Goal: Book appointment/travel/reservation

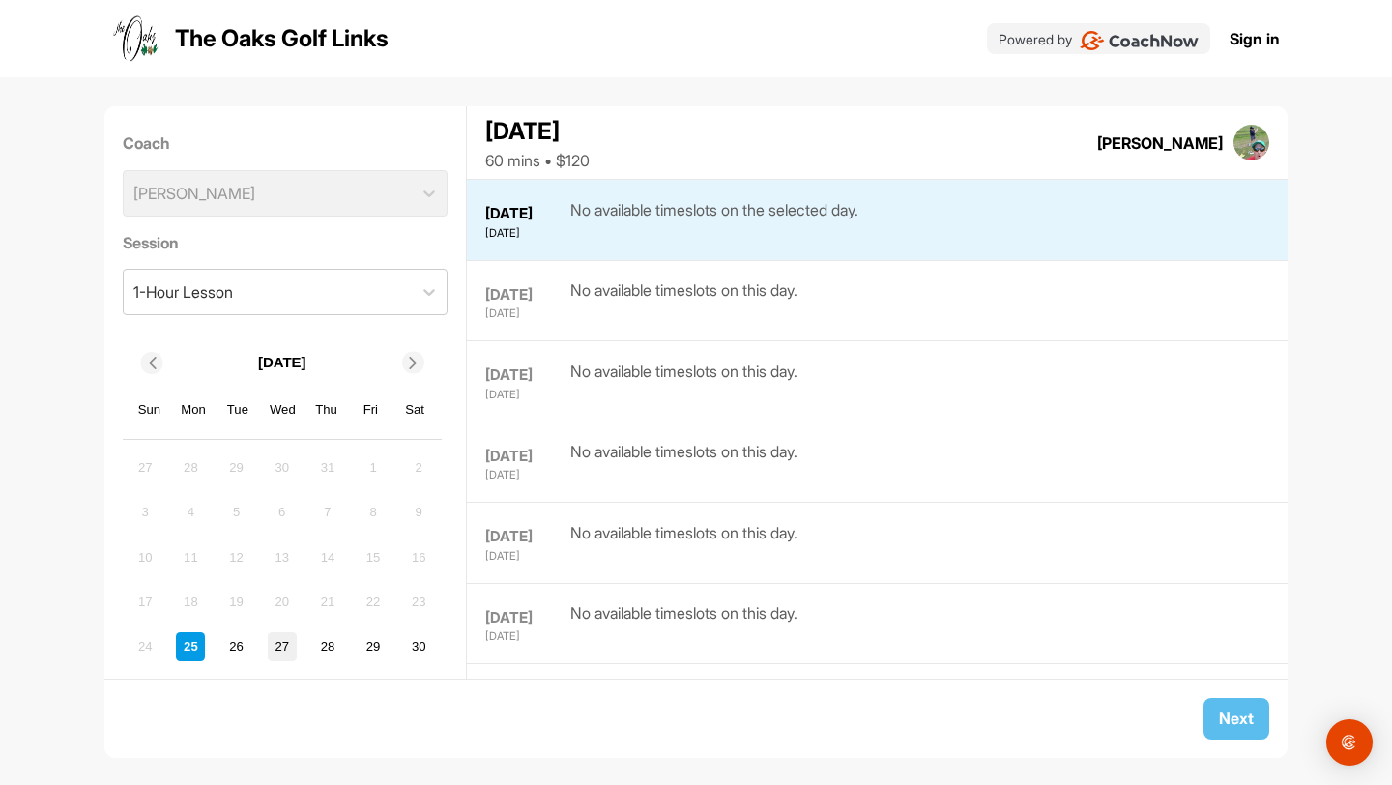
click at [275, 650] on div "27" at bounding box center [282, 646] width 29 height 29
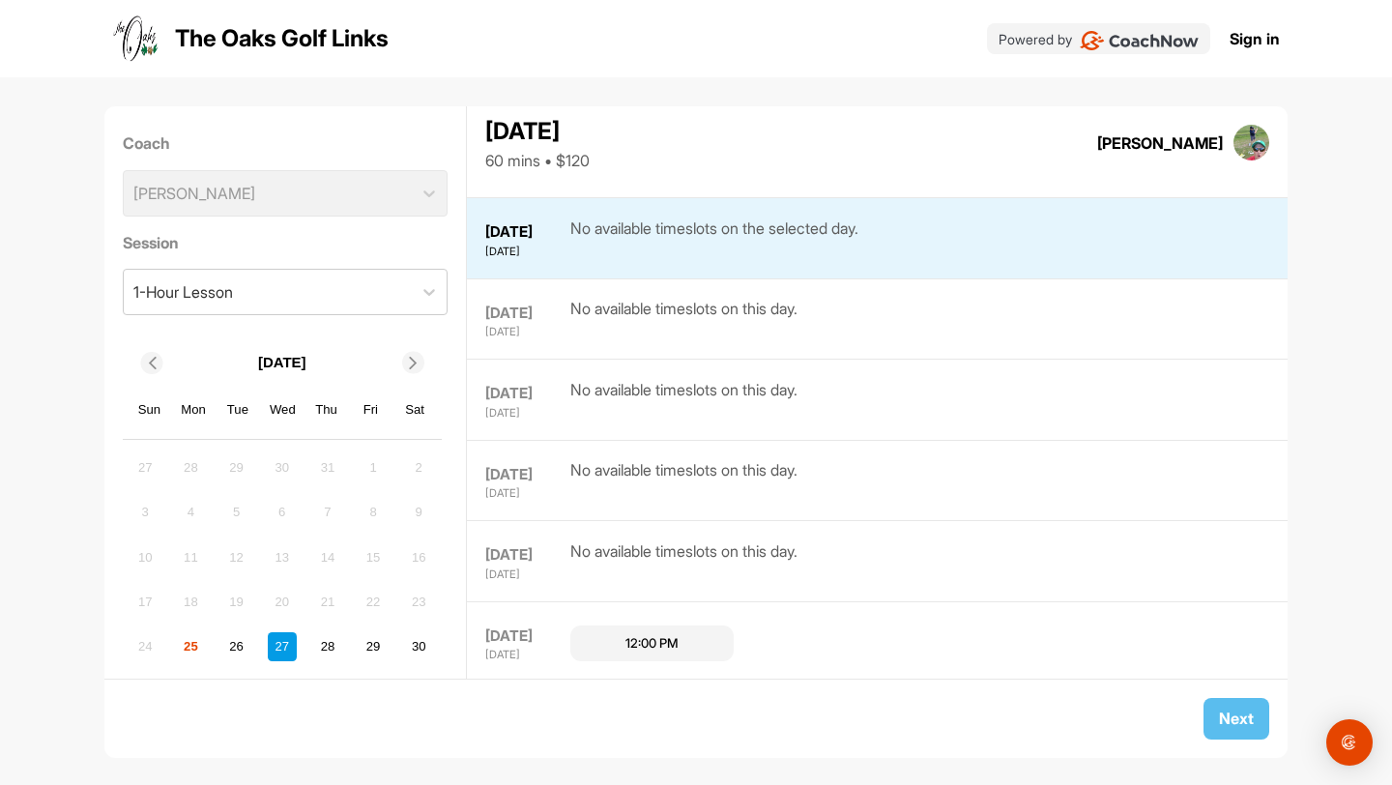
scroll to position [161, 0]
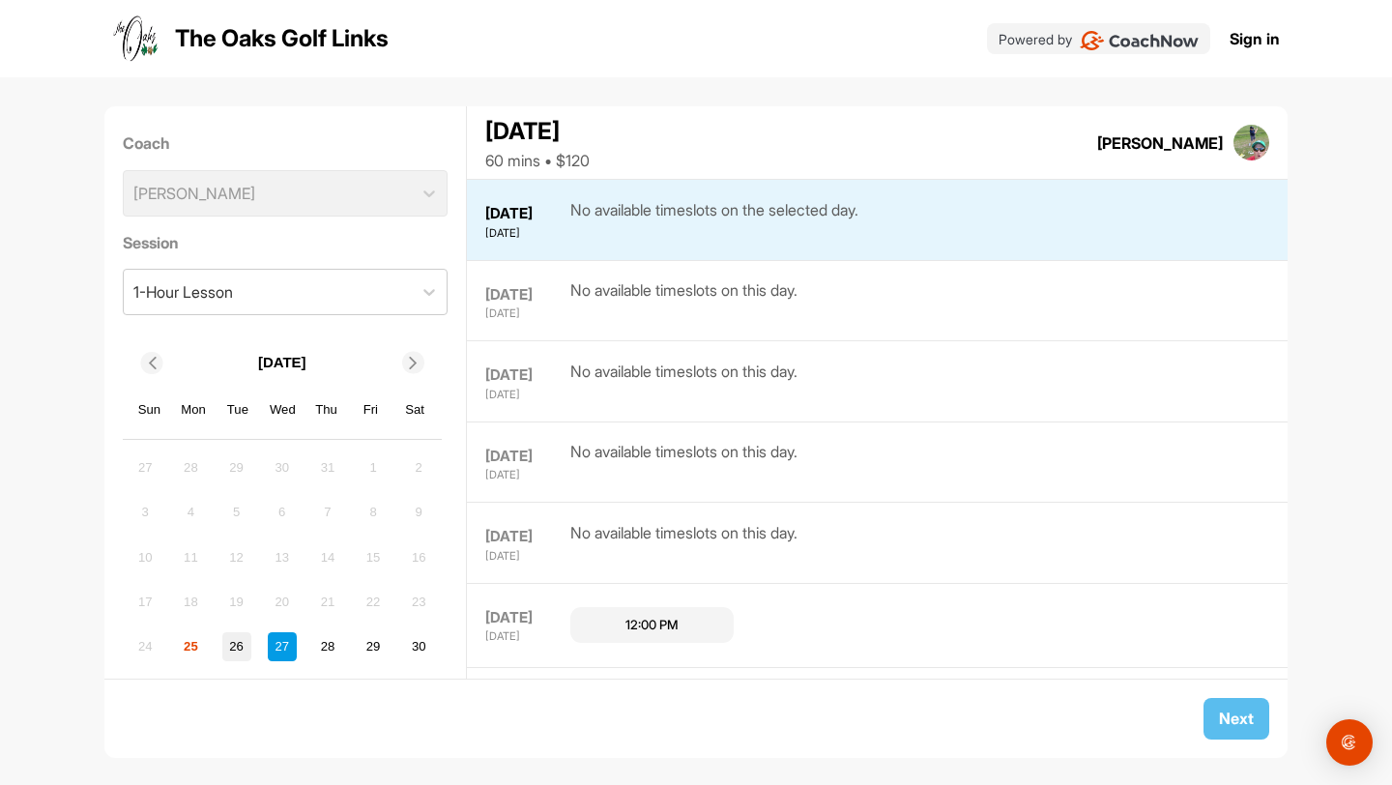
click at [229, 649] on div "26" at bounding box center [236, 646] width 29 height 29
click at [201, 647] on div "25" at bounding box center [190, 646] width 29 height 29
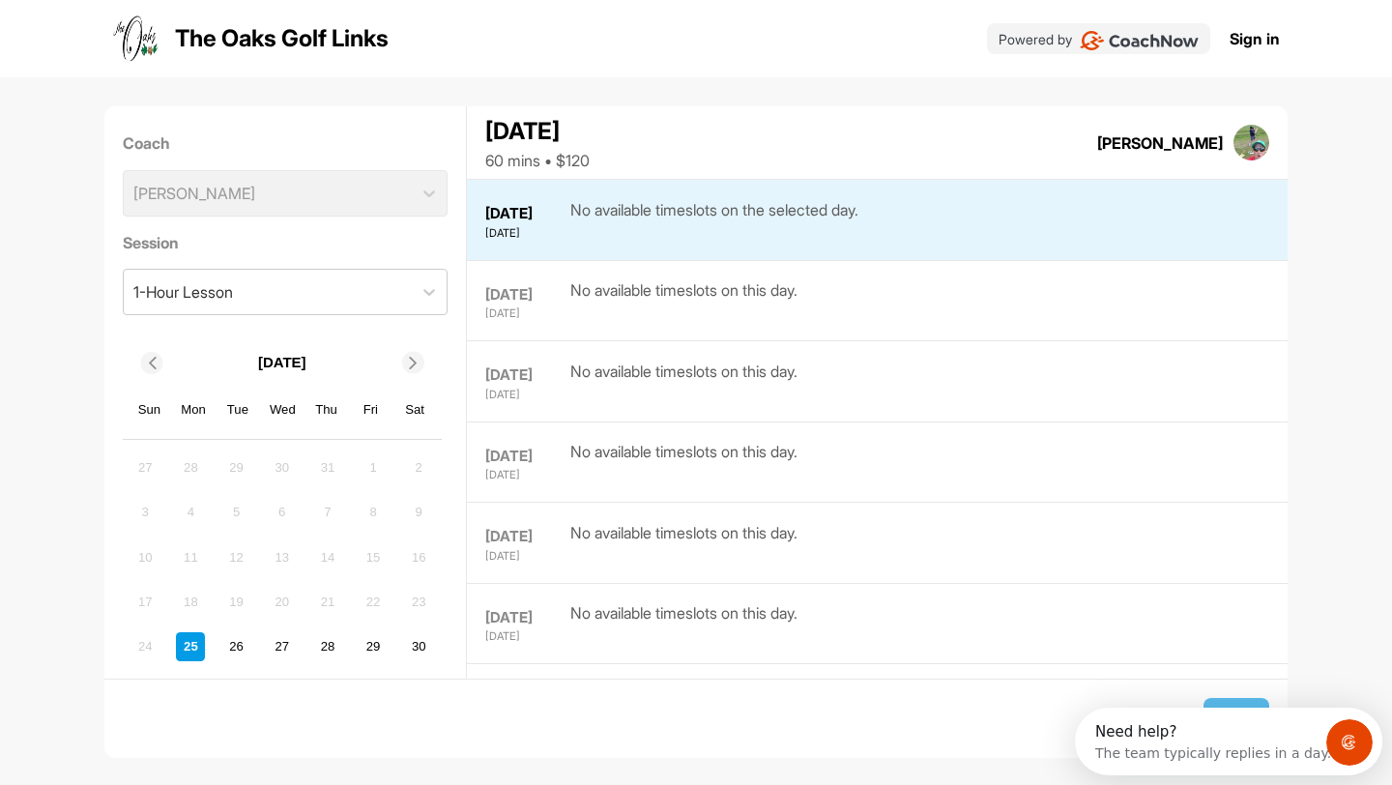
scroll to position [0, 0]
click at [270, 653] on div "27" at bounding box center [282, 646] width 29 height 29
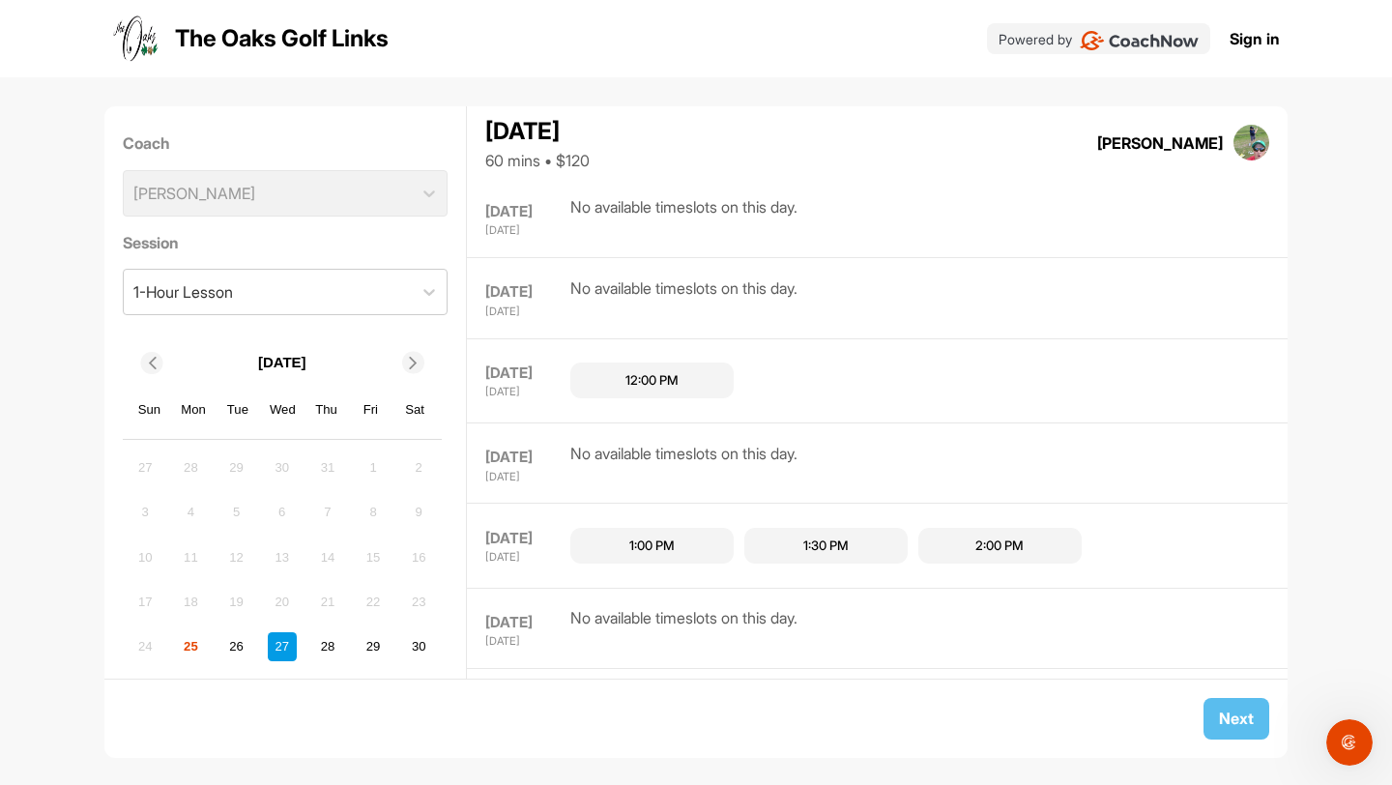
click at [636, 375] on div "12:00 PM" at bounding box center [651, 380] width 53 height 19
click at [1239, 724] on button "Next" at bounding box center [1236, 719] width 66 height 42
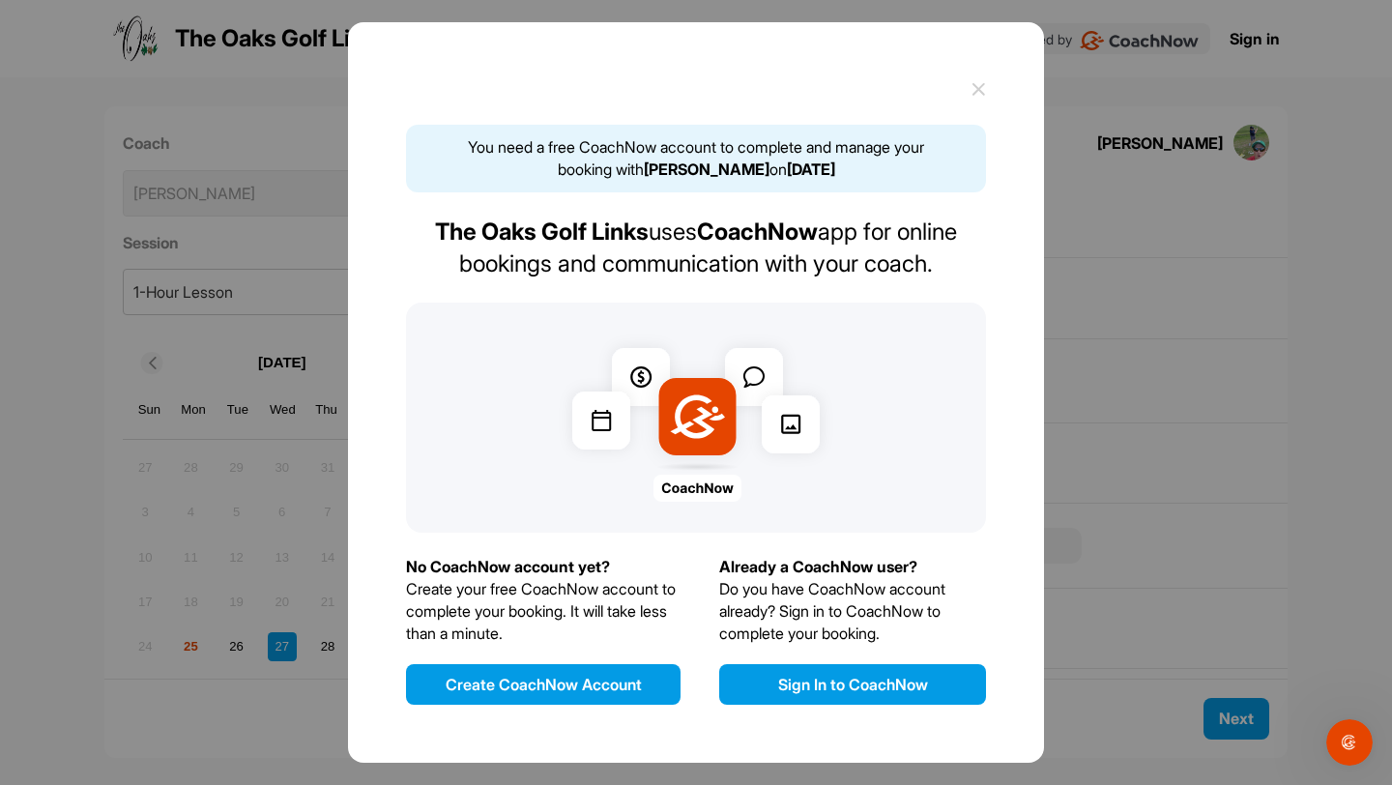
click at [999, 99] on div "You need a free CoachNow account to complete and manage your booking with [PERS…" at bounding box center [696, 392] width 696 height 741
